Goal: Communication & Community: Connect with others

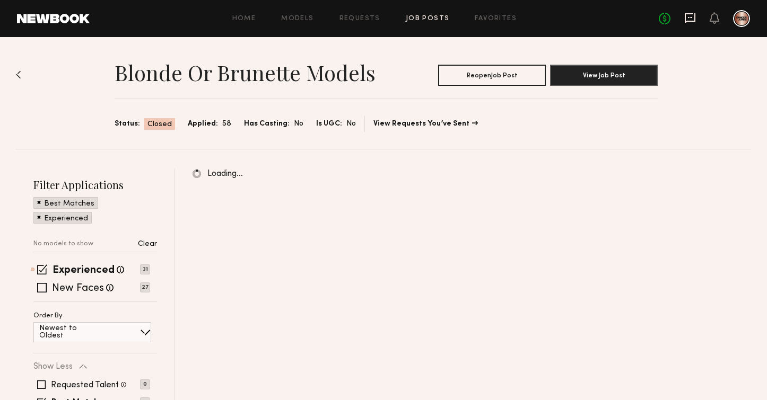
click at [691, 17] on icon at bounding box center [690, 17] width 4 height 1
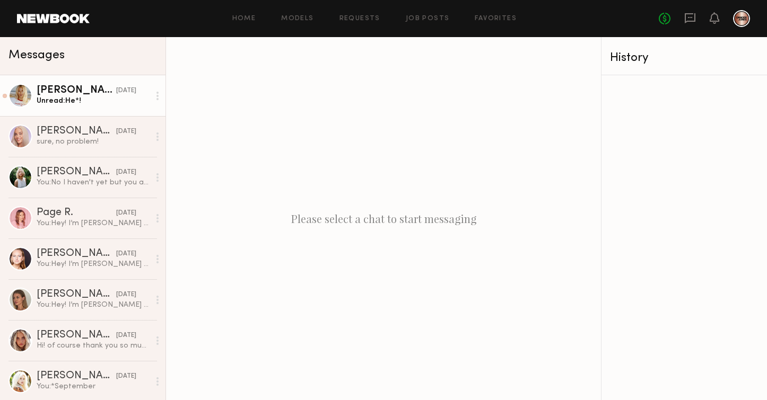
click at [89, 110] on link "[PERSON_NAME] [DATE] Unread: He*!" at bounding box center [82, 95] width 165 height 41
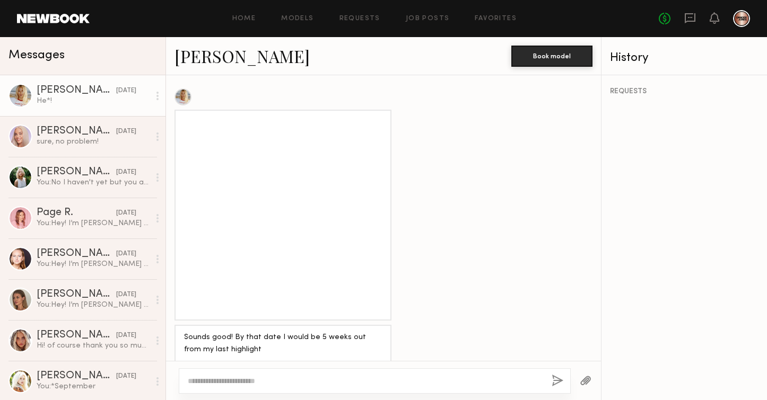
scroll to position [73, 0]
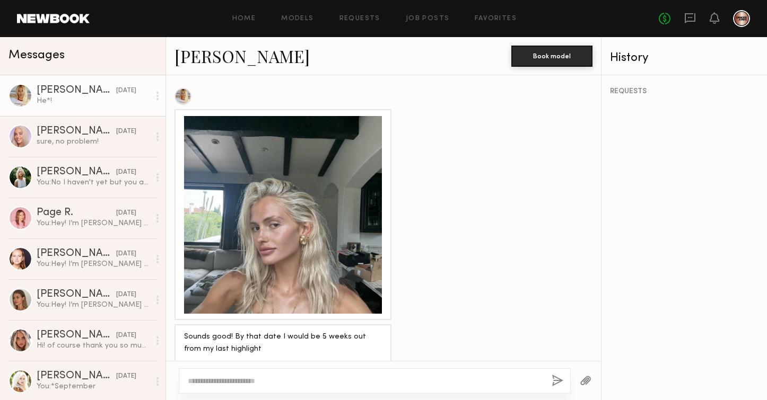
click at [216, 65] on link "[PERSON_NAME]" at bounding box center [242, 56] width 135 height 23
click at [92, 193] on link "[PERSON_NAME] [DATE] You: No I haven't yet but you are booked for the day! We a…" at bounding box center [82, 177] width 165 height 41
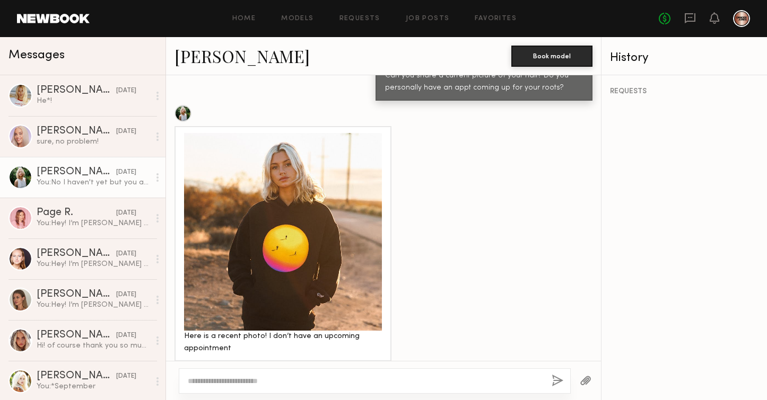
scroll to position [120, 0]
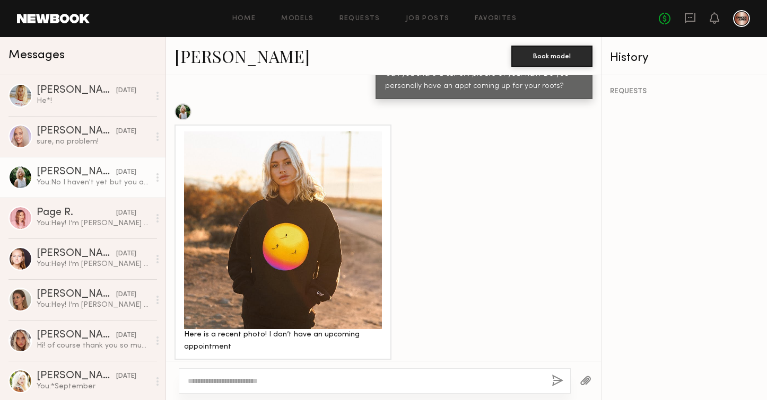
click at [216, 60] on link "[PERSON_NAME]" at bounding box center [242, 56] width 135 height 23
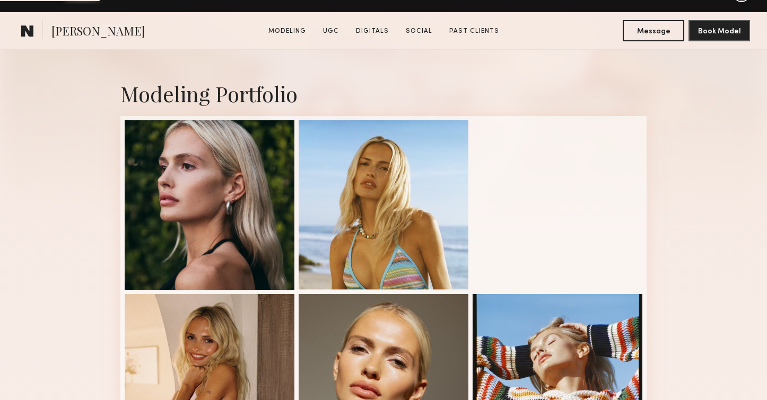
scroll to position [221, 0]
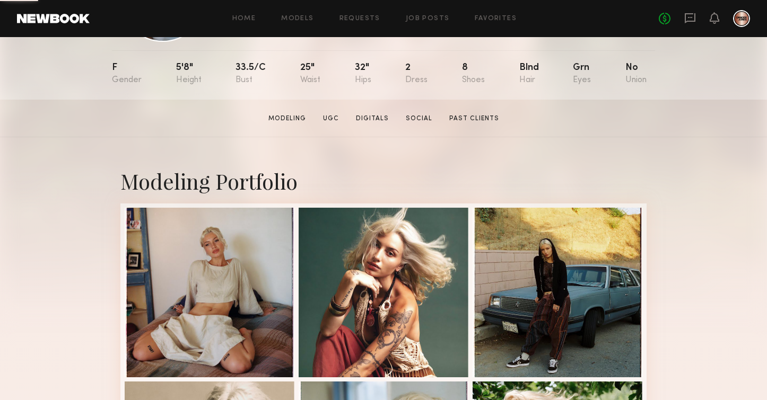
scroll to position [162, 0]
